Goal: Complete application form

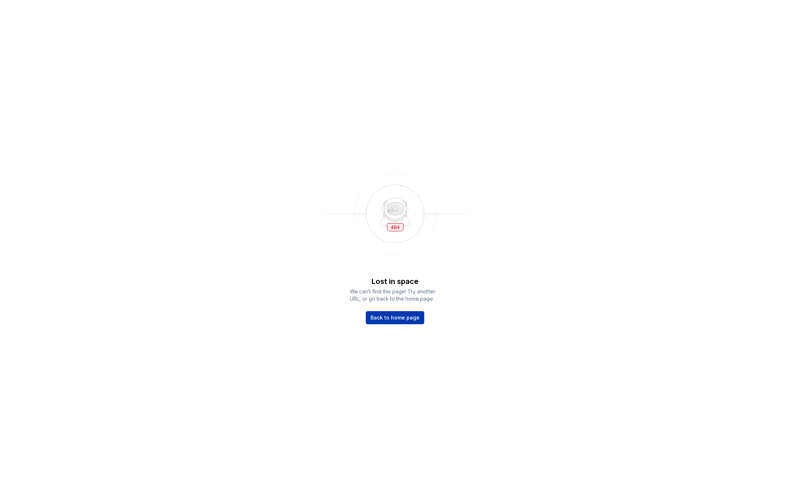
click at [394, 316] on span "Back to home page" at bounding box center [394, 317] width 49 height 7
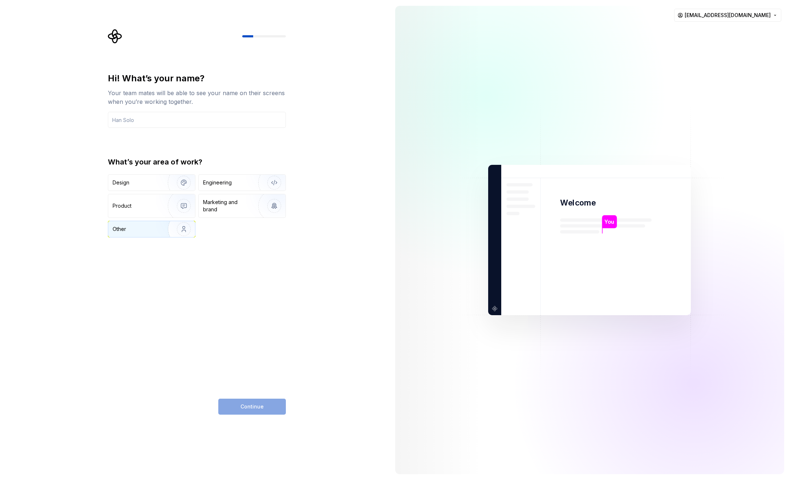
click at [169, 230] on img "button" at bounding box center [179, 229] width 46 height 49
click at [259, 417] on div "Hi! What’s your name? Your team mates will be able to see your name on their sc…" at bounding box center [194, 240] width 389 height 480
click at [227, 180] on div "Engineering" at bounding box center [217, 182] width 29 height 7
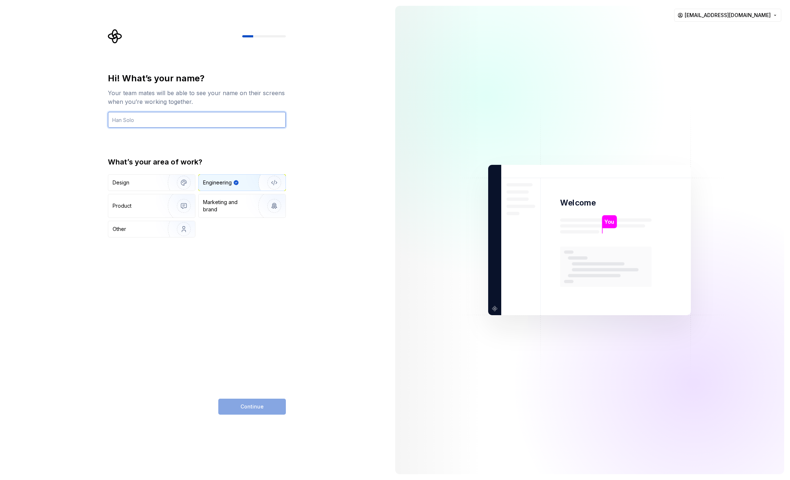
click at [157, 113] on input "text" at bounding box center [197, 120] width 178 height 16
type input "Tiago Almeida"
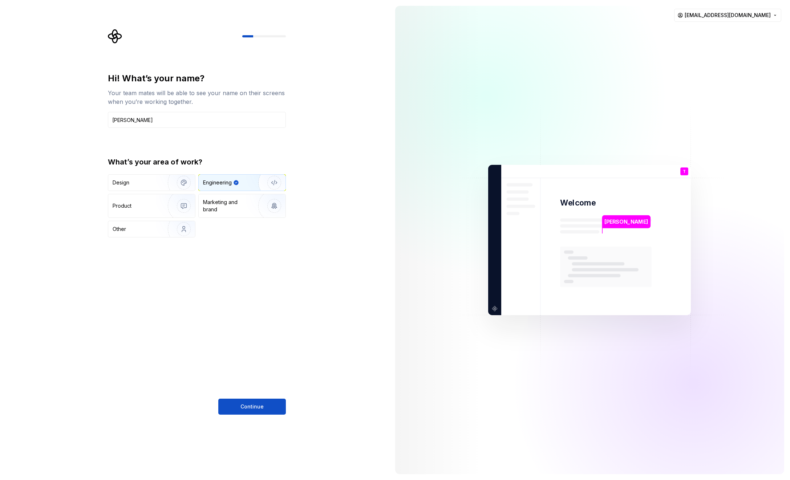
click at [257, 404] on span "Continue" at bounding box center [251, 406] width 23 height 7
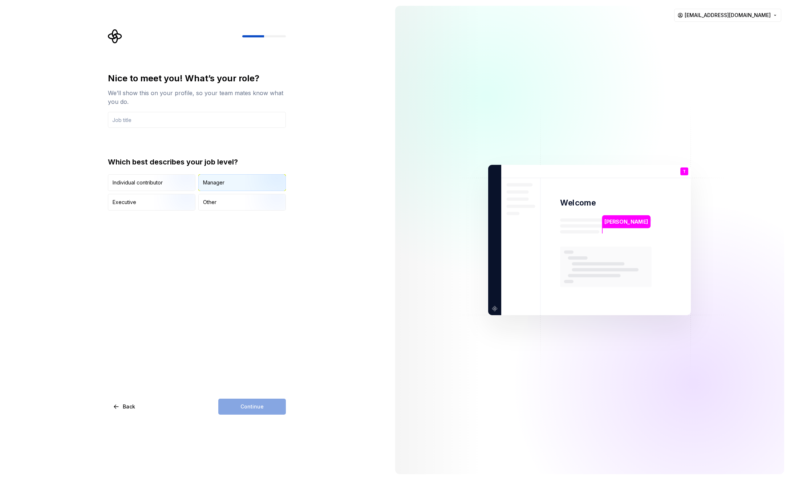
click at [227, 185] on div "Manager" at bounding box center [242, 183] width 87 height 16
click at [252, 406] on div "Continue" at bounding box center [252, 407] width 68 height 16
click at [141, 119] on input "text" at bounding box center [197, 120] width 178 height 16
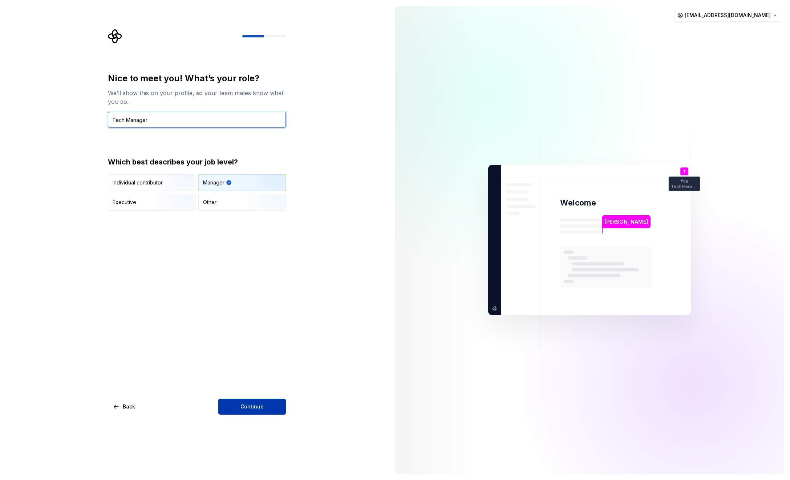
type input "Tech Manager"
click at [253, 402] on button "Continue" at bounding box center [252, 407] width 68 height 16
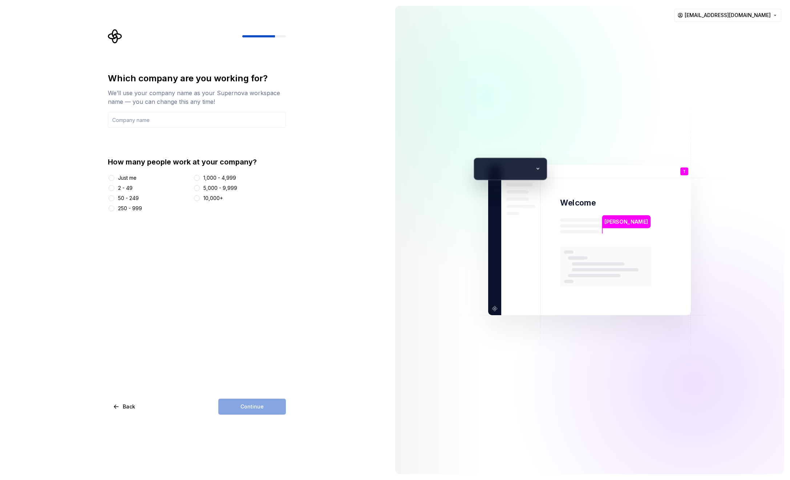
click at [122, 180] on div "Just me" at bounding box center [127, 177] width 19 height 7
click at [114, 180] on button "Just me" at bounding box center [112, 178] width 6 height 6
click at [163, 119] on input "text" at bounding box center [197, 120] width 178 height 16
type input "tg"
click at [257, 412] on button "Continue" at bounding box center [252, 407] width 68 height 16
